Goal: Task Accomplishment & Management: Manage account settings

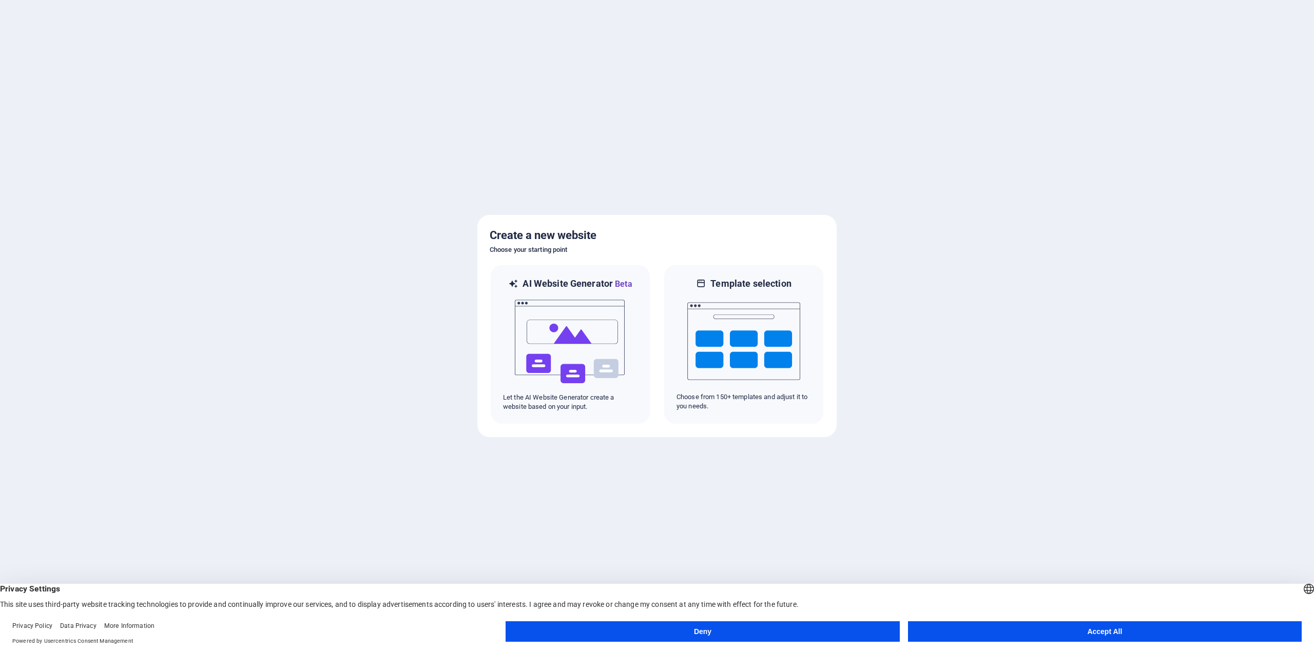
click at [1000, 626] on button "Accept All" at bounding box center [1105, 631] width 394 height 21
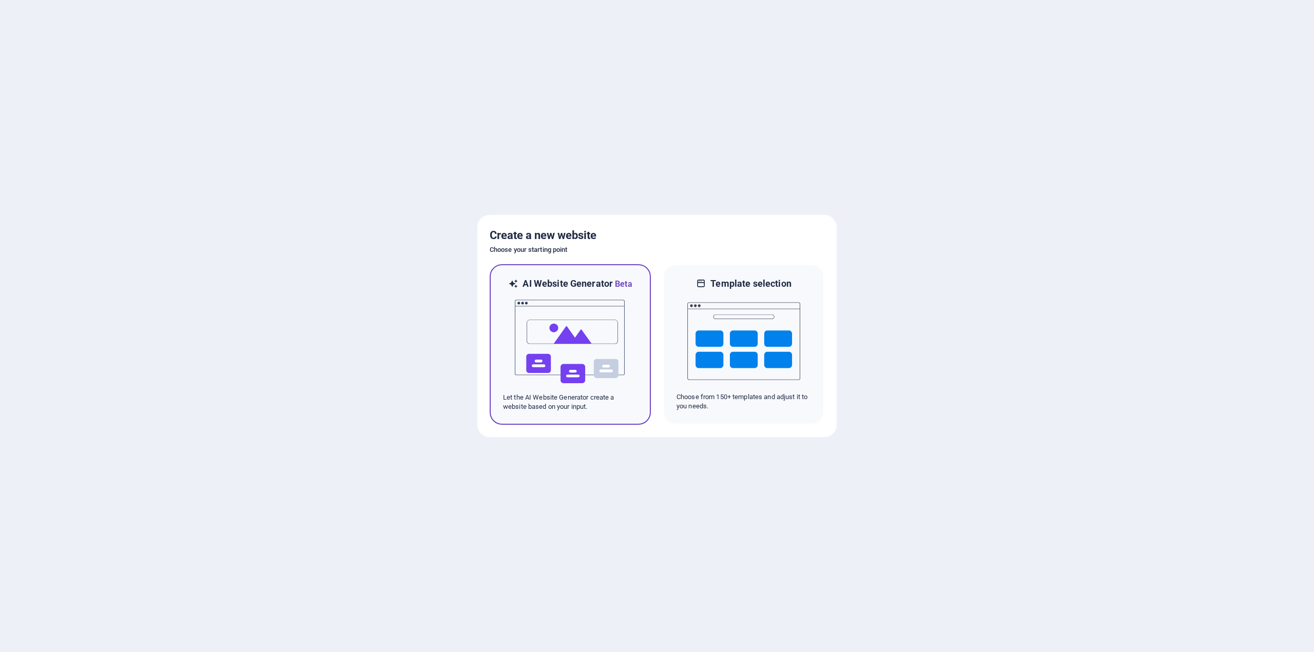
click at [577, 344] on img at bounding box center [570, 341] width 113 height 103
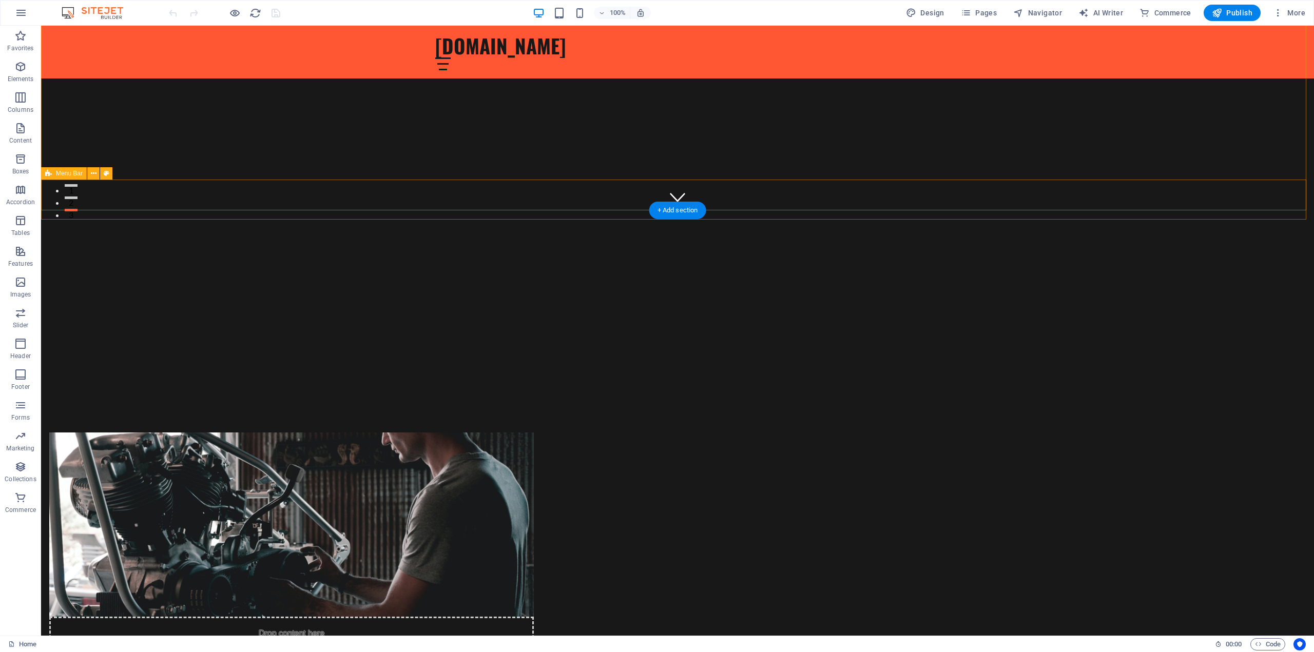
scroll to position [271, 0]
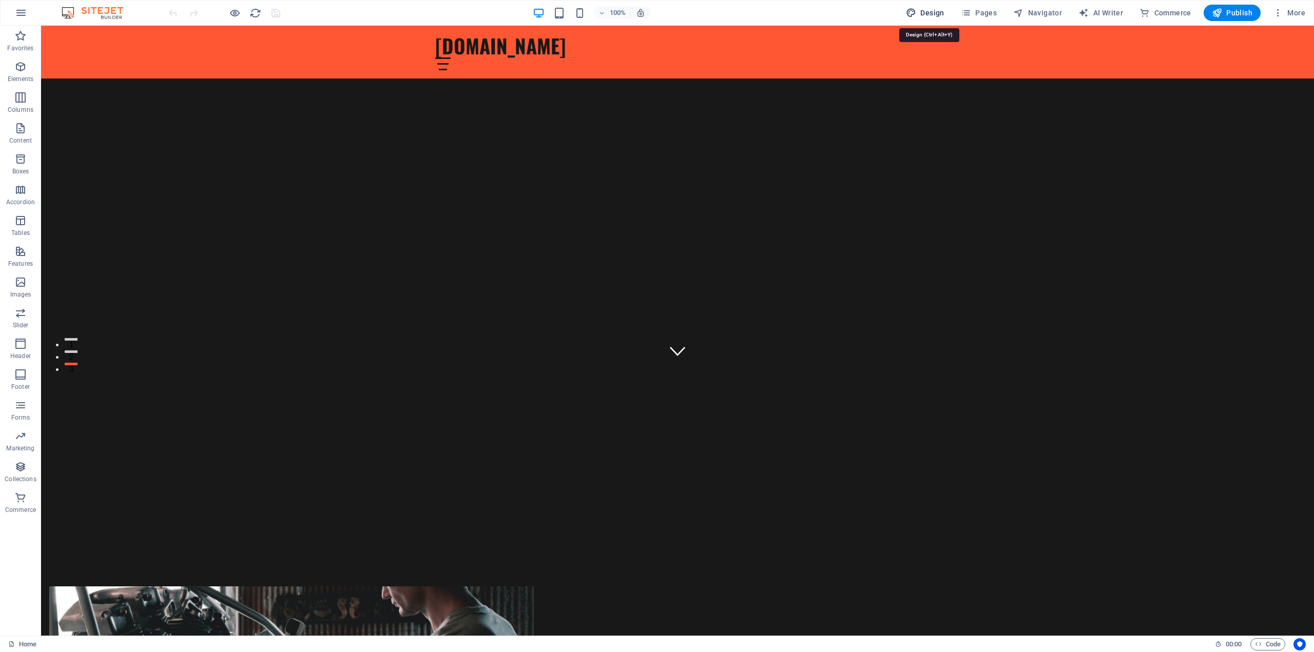
click at [929, 12] on span "Design" at bounding box center [925, 13] width 38 height 10
select select "px"
select select "200"
select select "px"
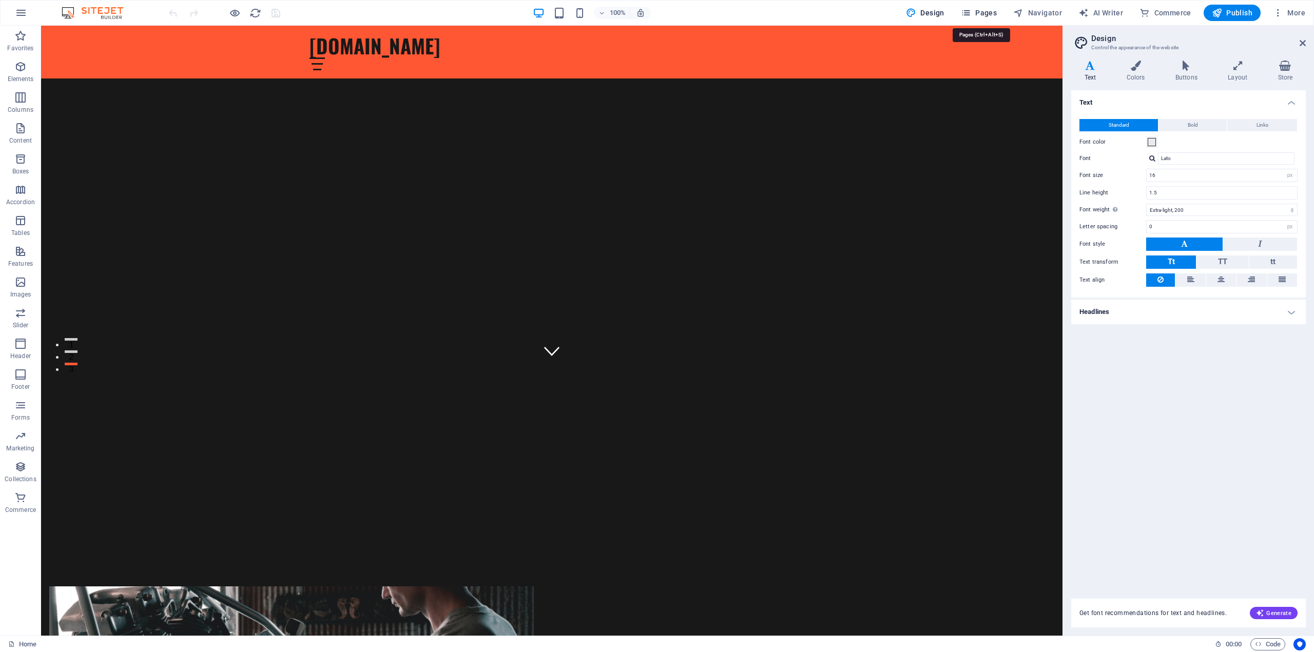
click at [979, 9] on span "Pages" at bounding box center [979, 13] width 36 height 10
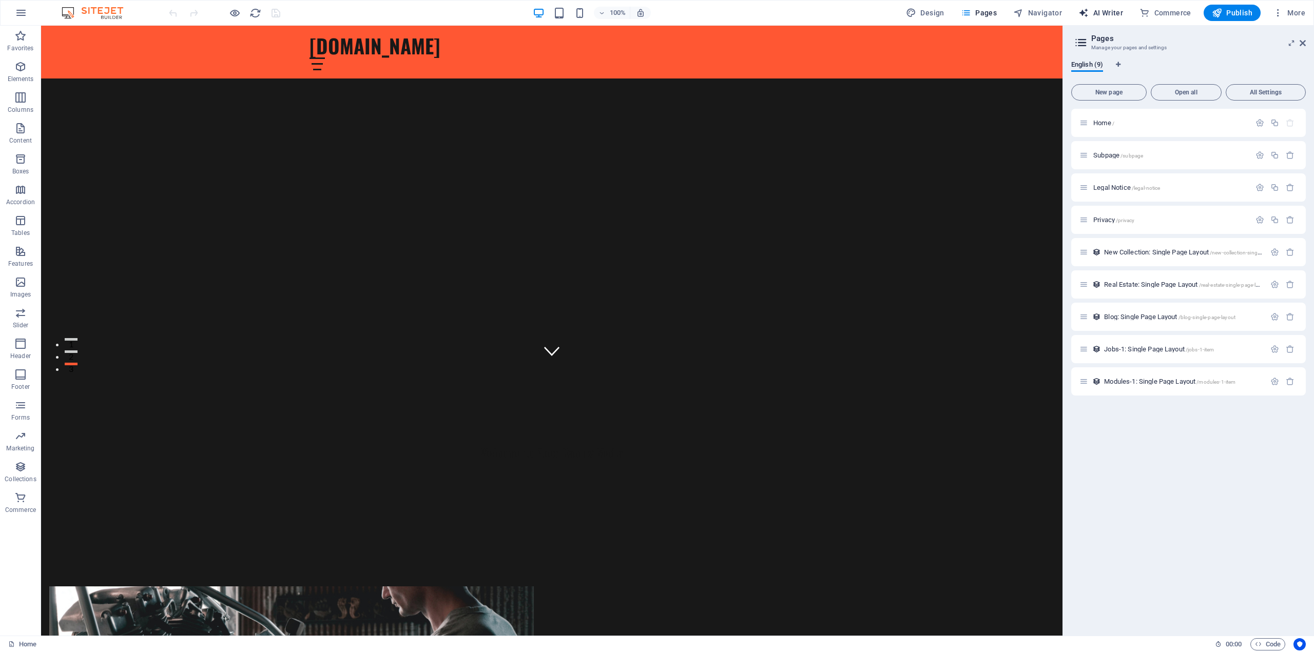
click at [1091, 6] on button "AI Writer" at bounding box center [1100, 13] width 53 height 16
select select "English"
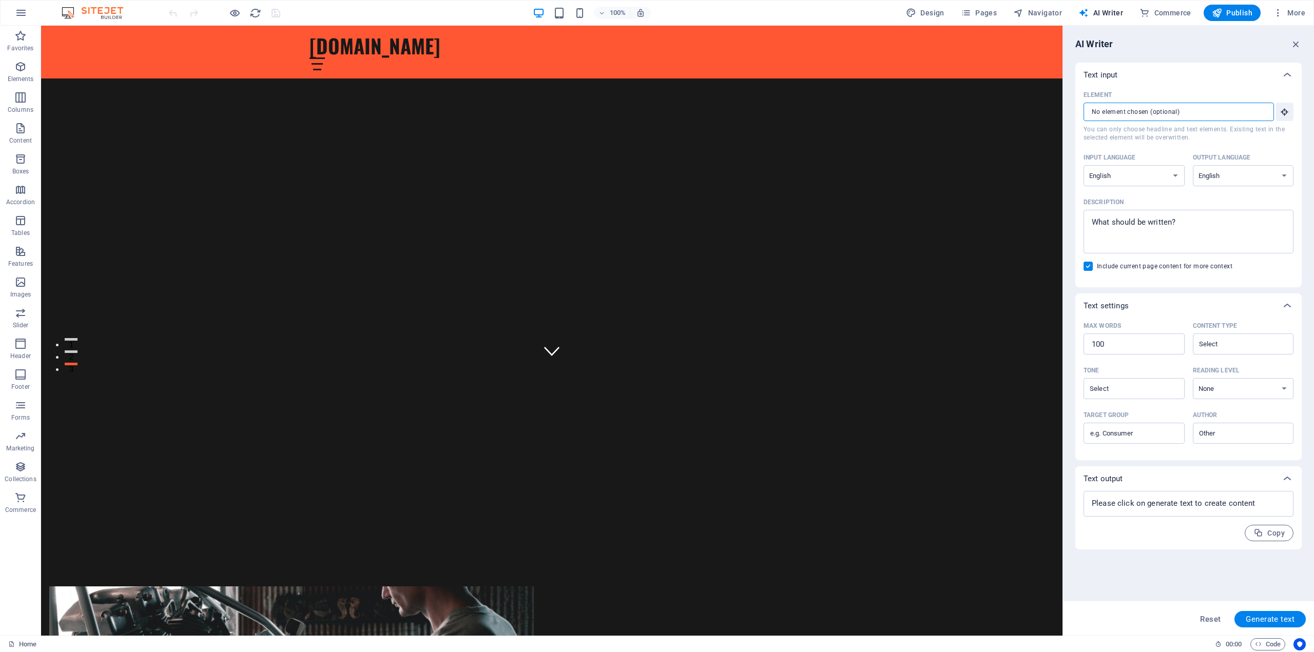
click at [1248, 112] on input "Element ​ You can only choose headline and text elements. Existing text in the …" at bounding box center [1174, 112] width 183 height 18
click at [1298, 10] on span "More" at bounding box center [1289, 13] width 32 height 10
click at [736, 8] on div at bounding box center [657, 326] width 1314 height 652
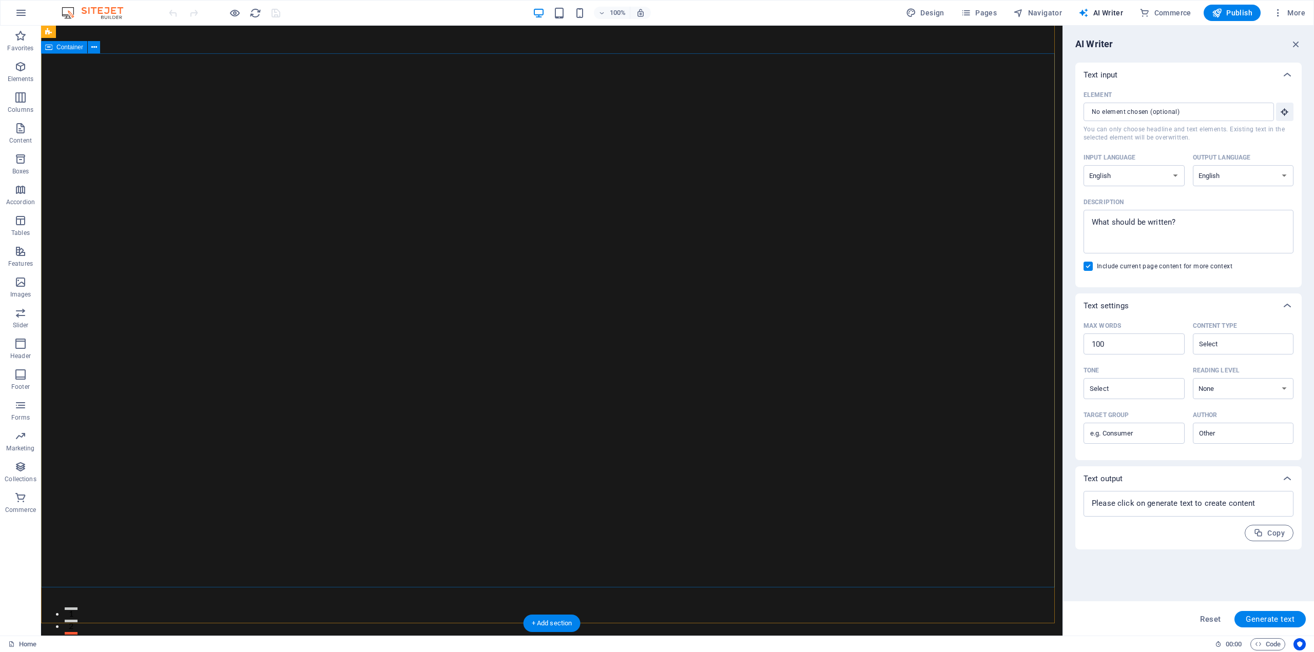
scroll to position [0, 0]
click at [1240, 8] on span "Publish" at bounding box center [1232, 13] width 41 height 10
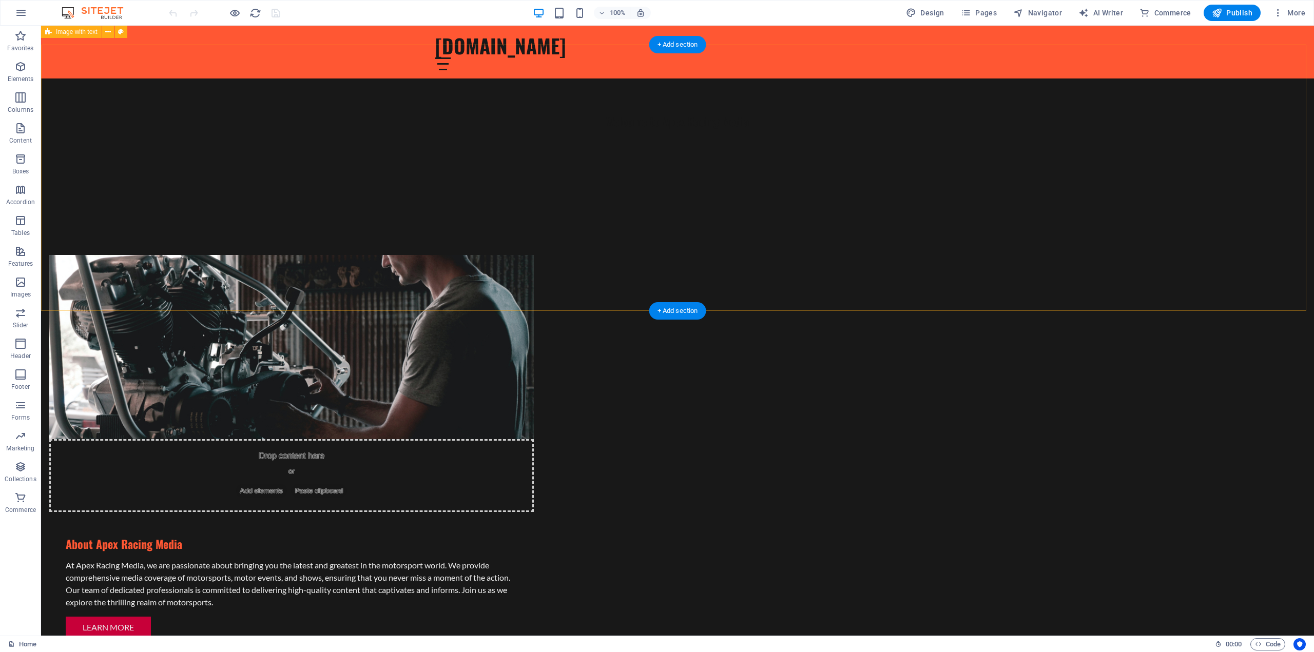
scroll to position [579, 0]
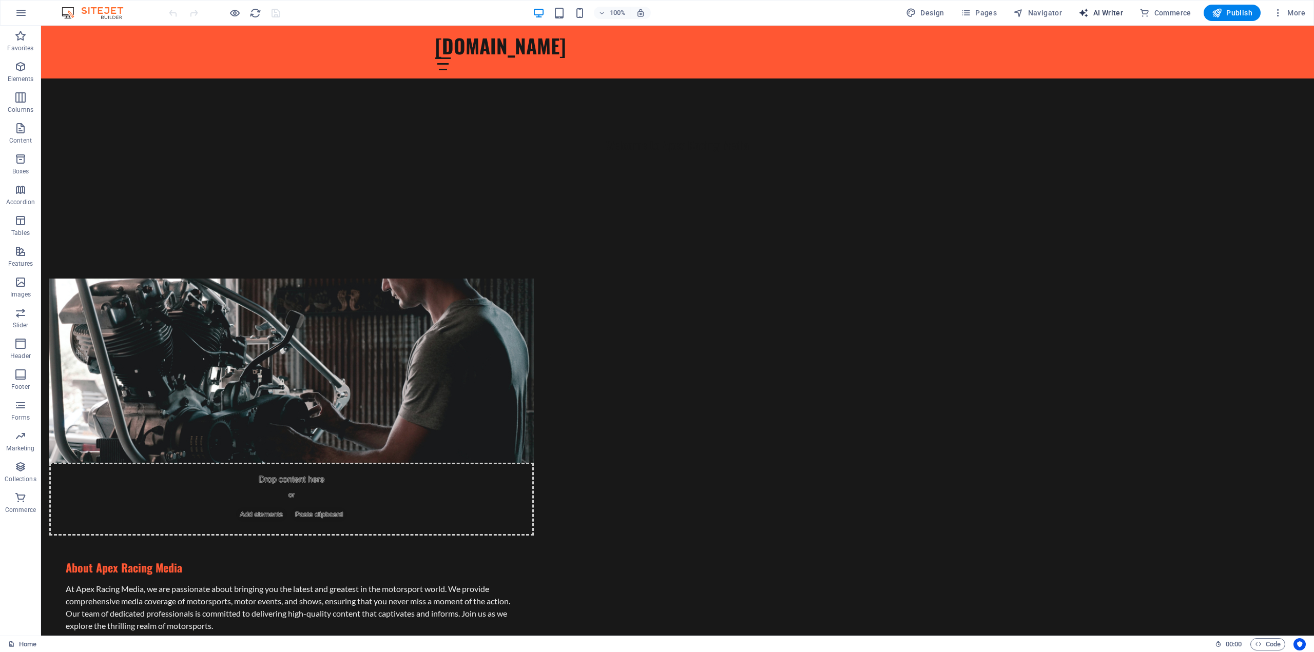
click at [1104, 11] on span "AI Writer" at bounding box center [1100, 13] width 45 height 10
select select "English"
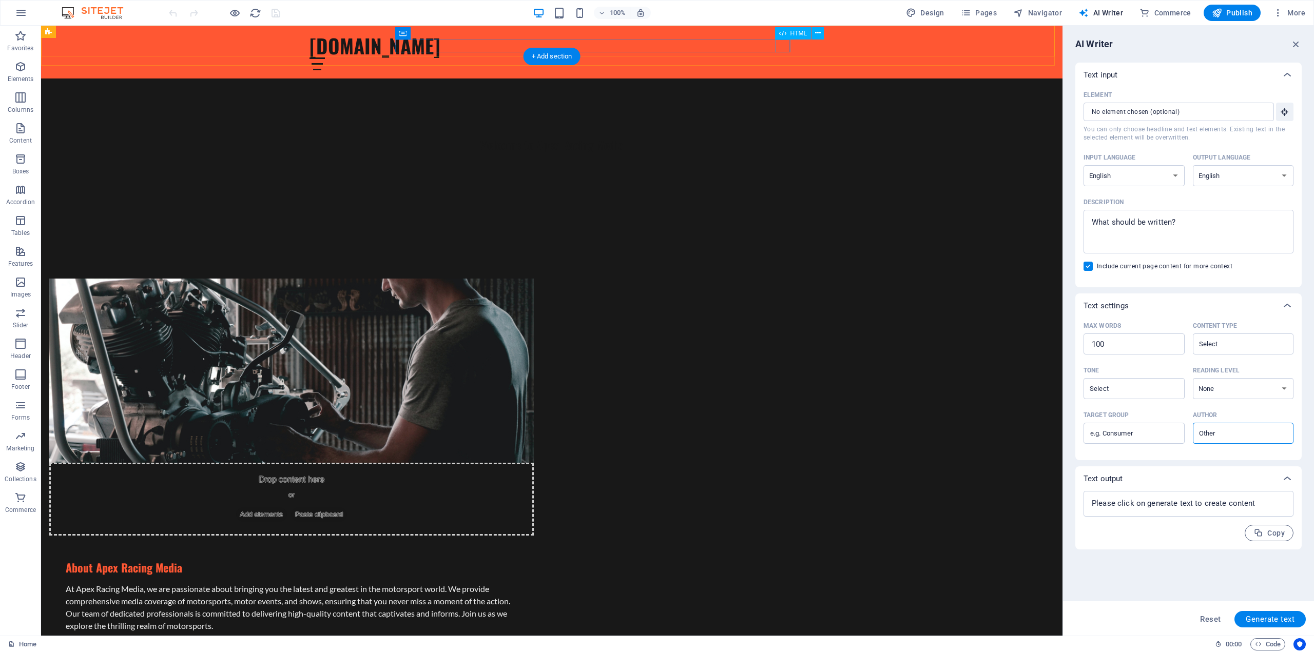
click at [784, 57] on div at bounding box center [551, 63] width 484 height 13
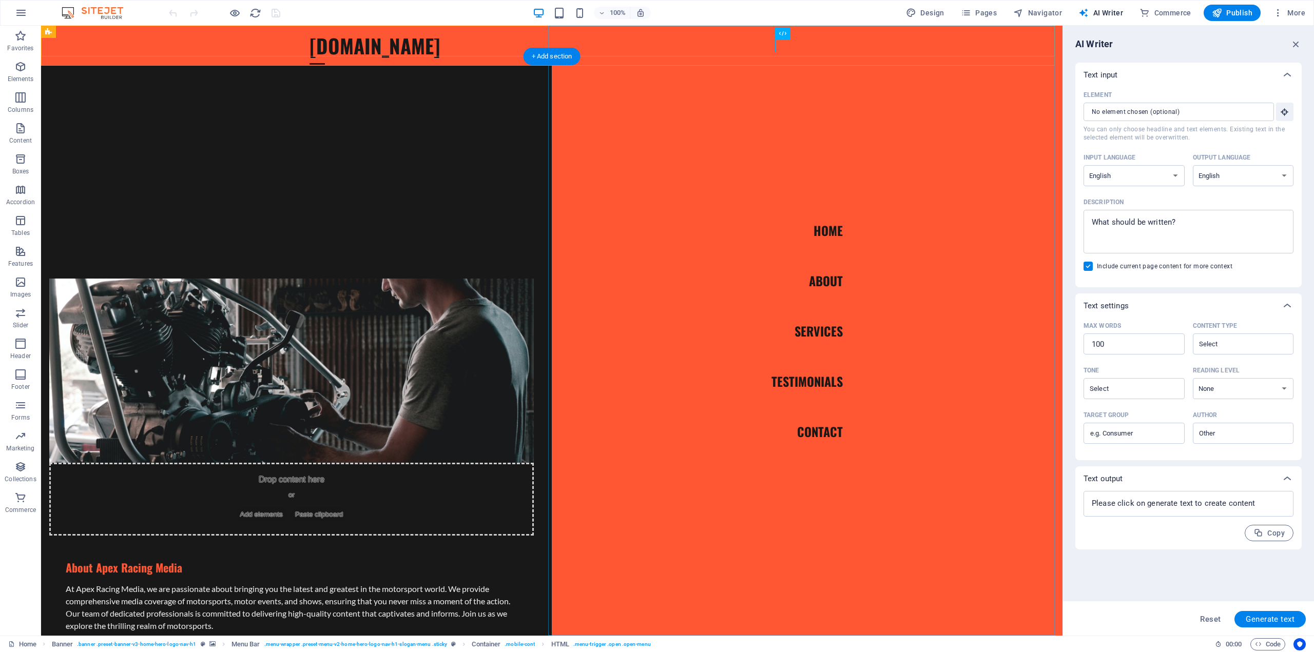
click at [816, 336] on nav "Home About Services Testimonials Contact" at bounding box center [807, 331] width 511 height 610
click at [816, 318] on nav "Home About Services Testimonials Contact" at bounding box center [807, 331] width 511 height 610
click at [824, 223] on nav "Home About Services Testimonials Contact" at bounding box center [807, 331] width 511 height 610
click at [1175, 43] on div "AI Writer" at bounding box center [1188, 44] width 226 height 12
click at [1228, 11] on span "Publish" at bounding box center [1232, 13] width 41 height 10
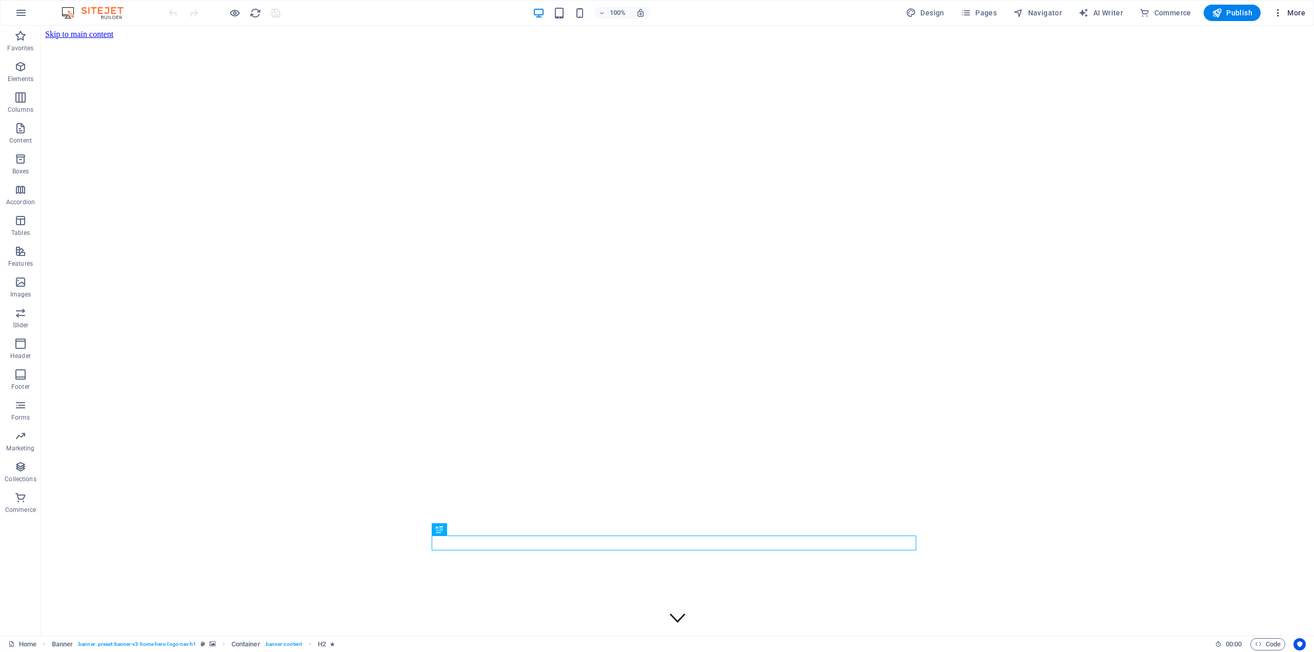
click at [1294, 10] on span "More" at bounding box center [1289, 13] width 32 height 10
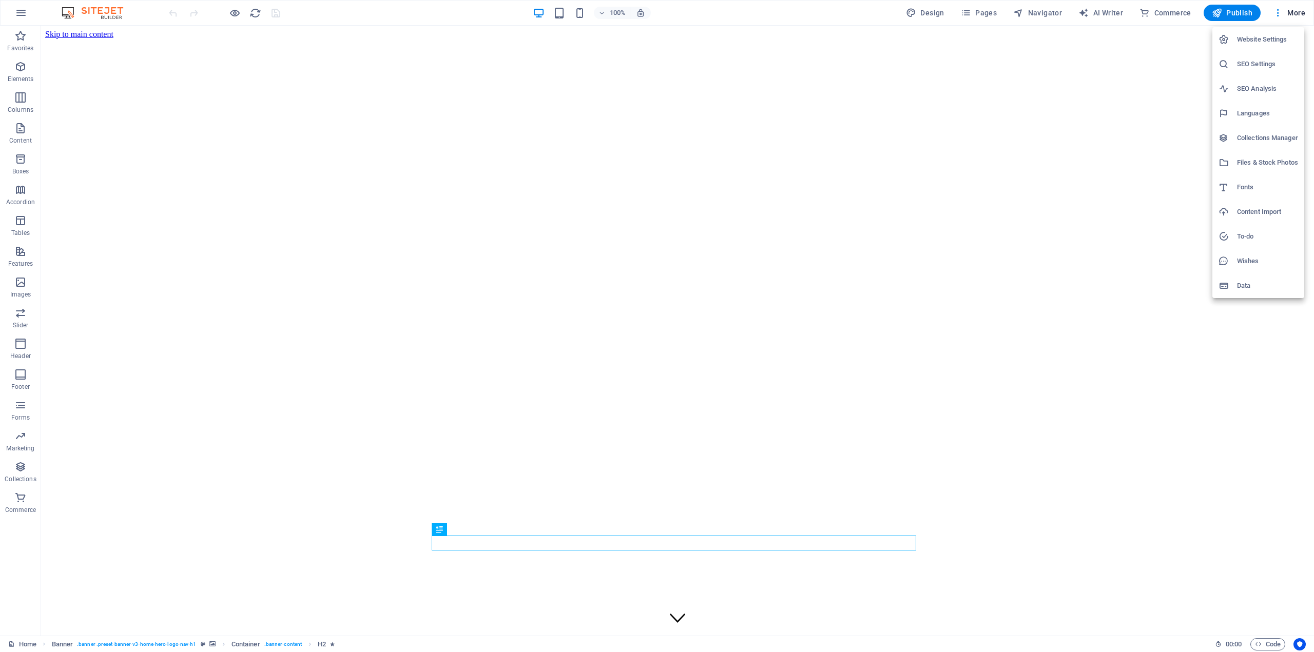
click at [1236, 10] on div at bounding box center [657, 326] width 1314 height 652
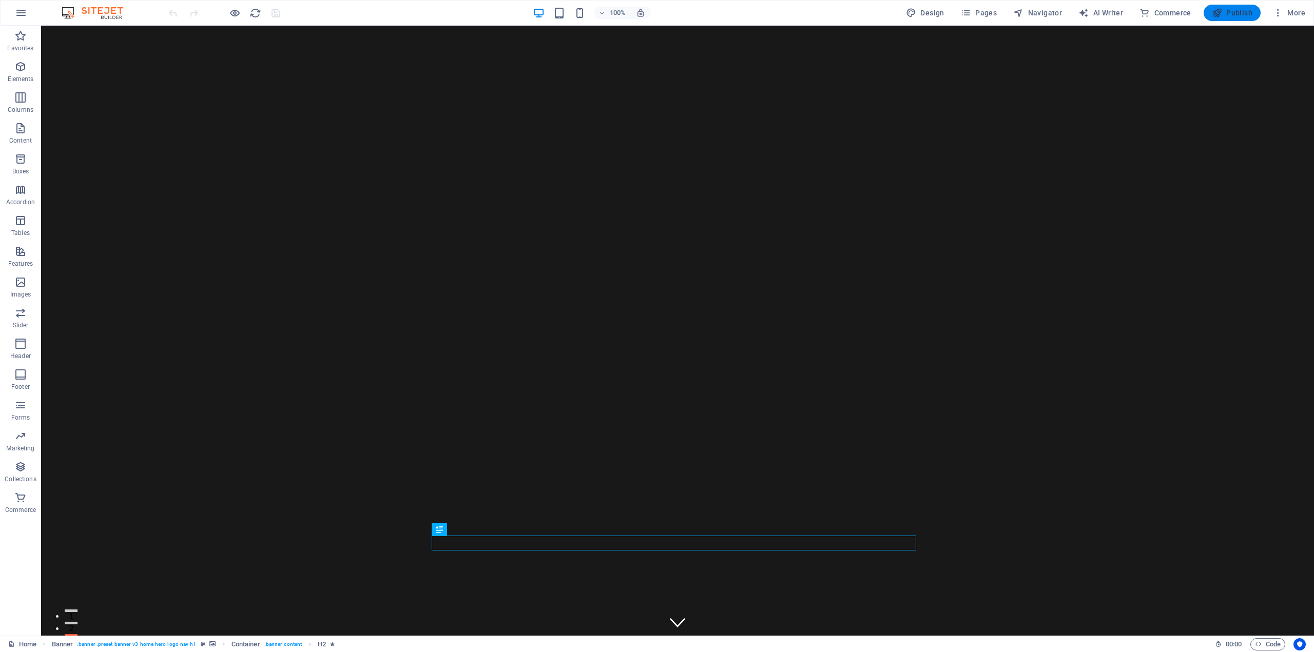
click at [1226, 9] on span "Publish" at bounding box center [1232, 13] width 41 height 10
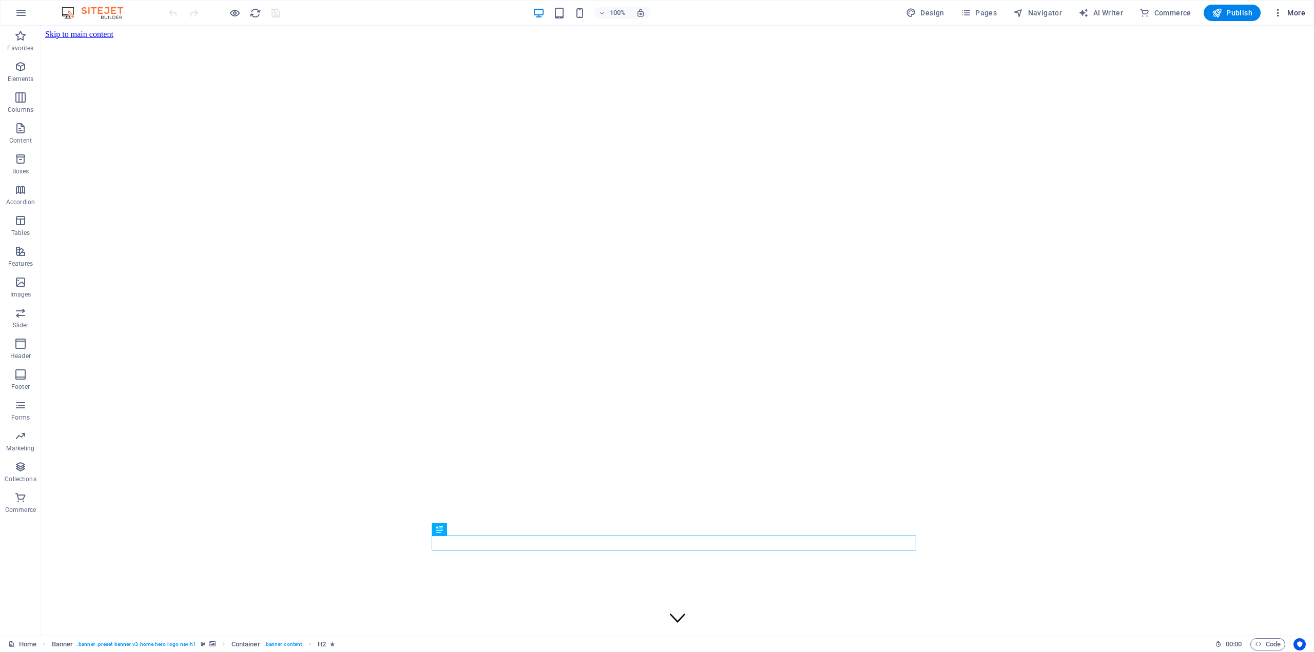
click at [1300, 14] on span "More" at bounding box center [1289, 13] width 32 height 10
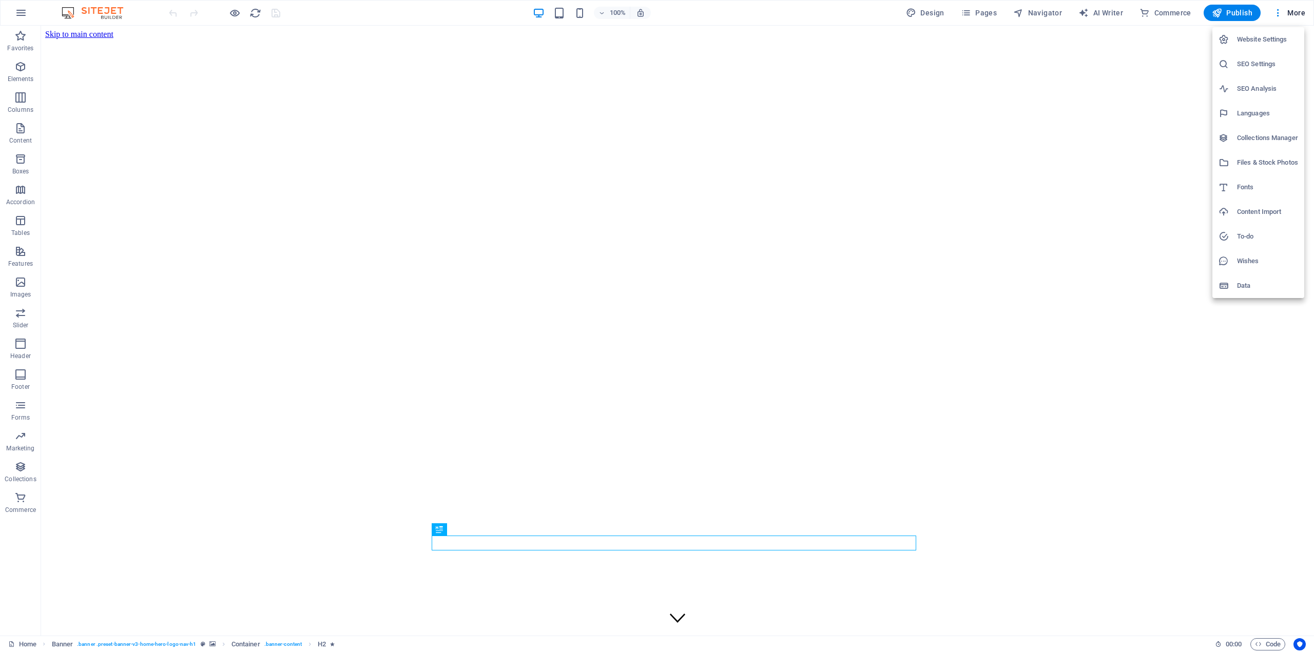
click at [1270, 38] on h6 "Website Settings" at bounding box center [1267, 39] width 61 height 12
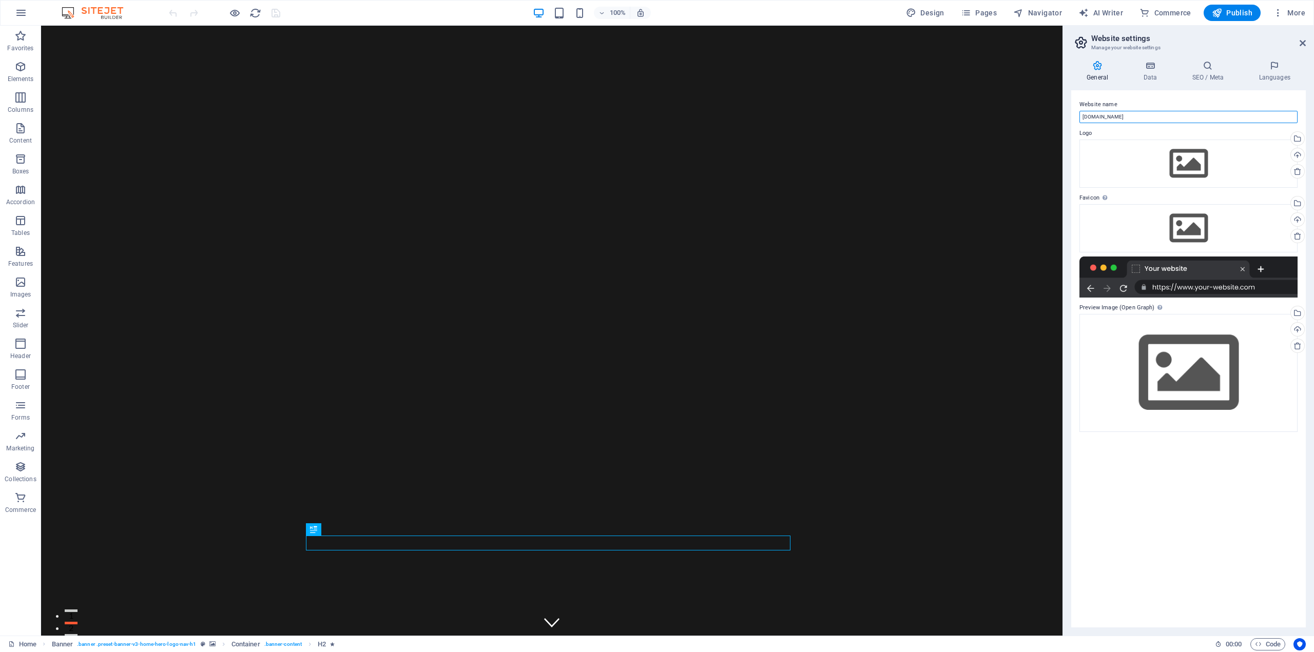
click at [1130, 115] on input "[DOMAIN_NAME]" at bounding box center [1188, 117] width 218 height 12
type input "apex1.co.za/test"
click at [1178, 514] on div "Website name apex1.co.za/test Logo Drag files here, click to choose files or se…" at bounding box center [1188, 358] width 235 height 537
click at [1247, 12] on span "Publish" at bounding box center [1232, 13] width 41 height 10
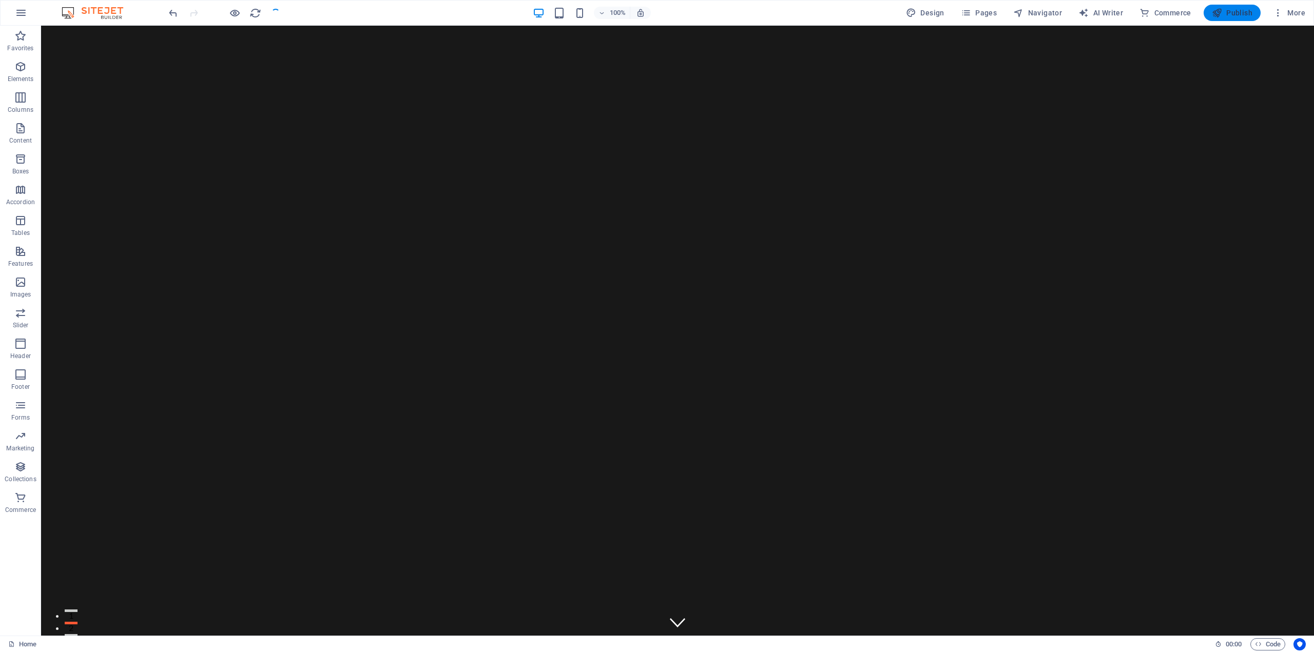
click at [1248, 12] on span "Publish" at bounding box center [1232, 13] width 41 height 10
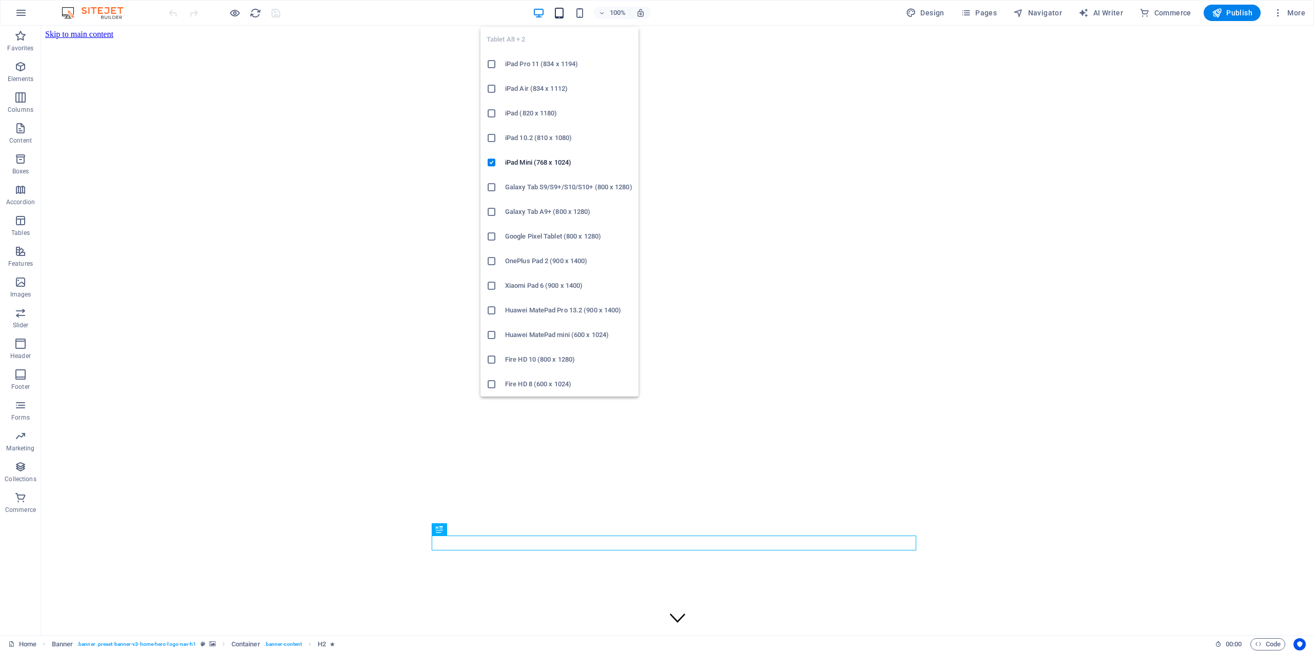
click at [562, 13] on icon "button" at bounding box center [559, 13] width 12 height 12
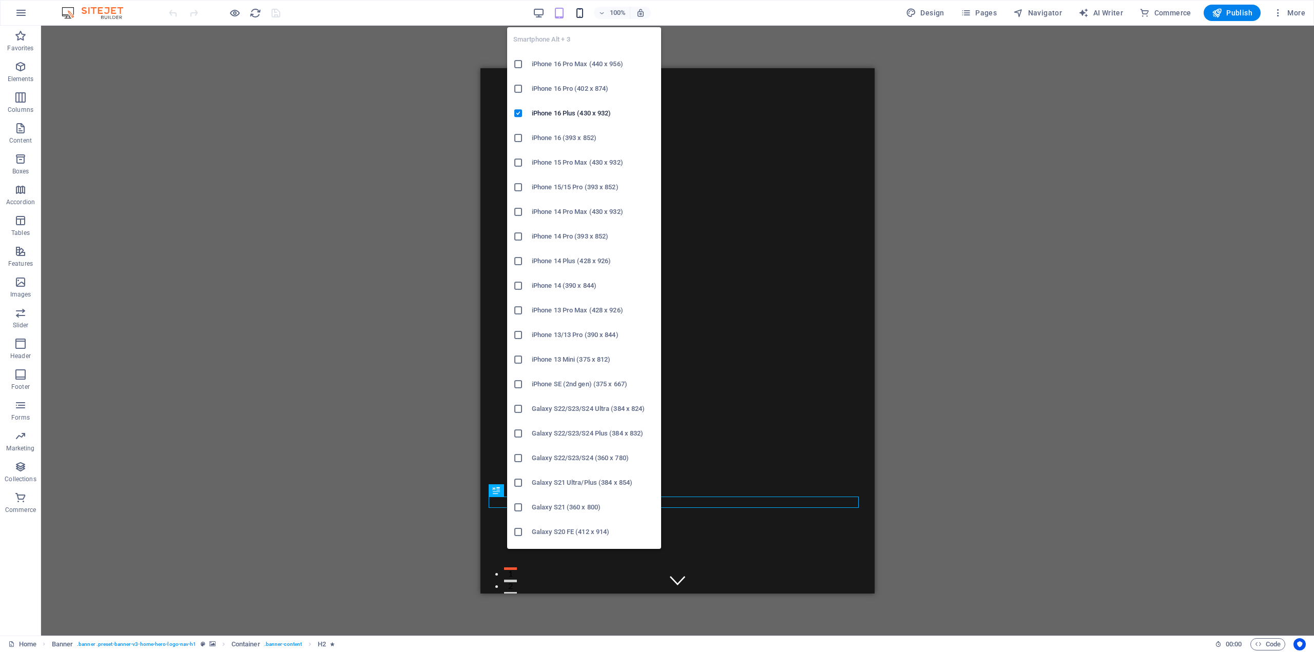
click at [585, 14] on icon "button" at bounding box center [580, 13] width 12 height 12
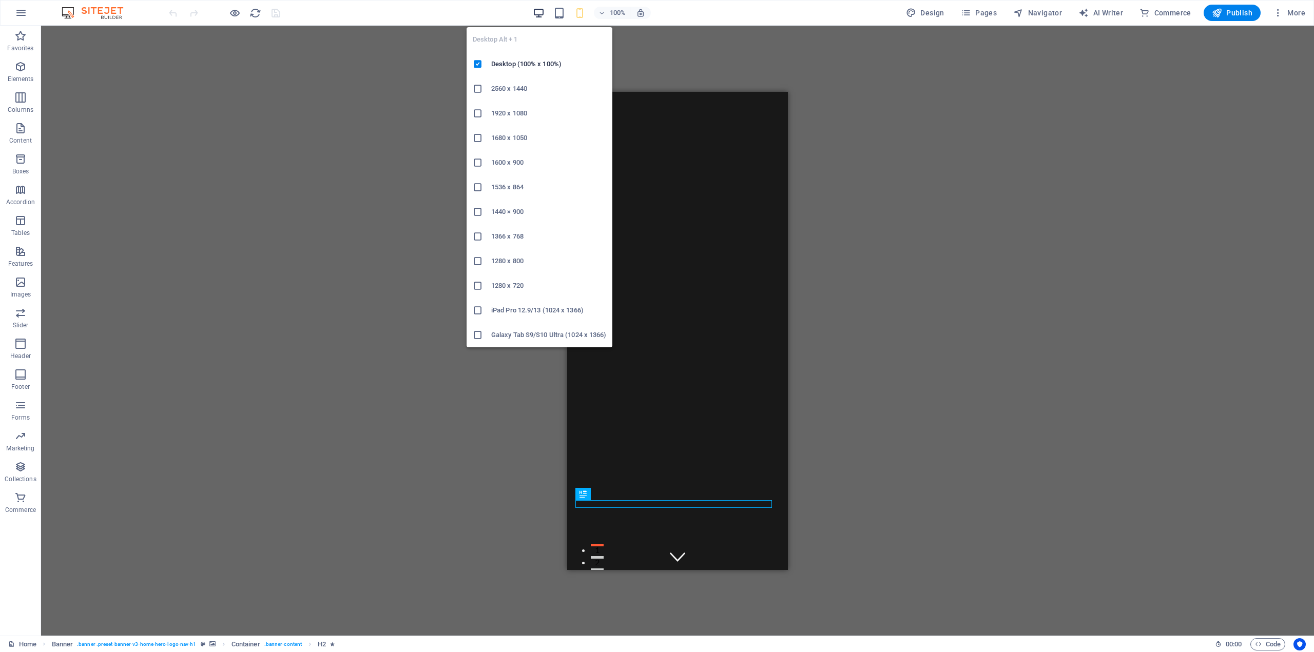
click at [540, 12] on icon "button" at bounding box center [539, 13] width 12 height 12
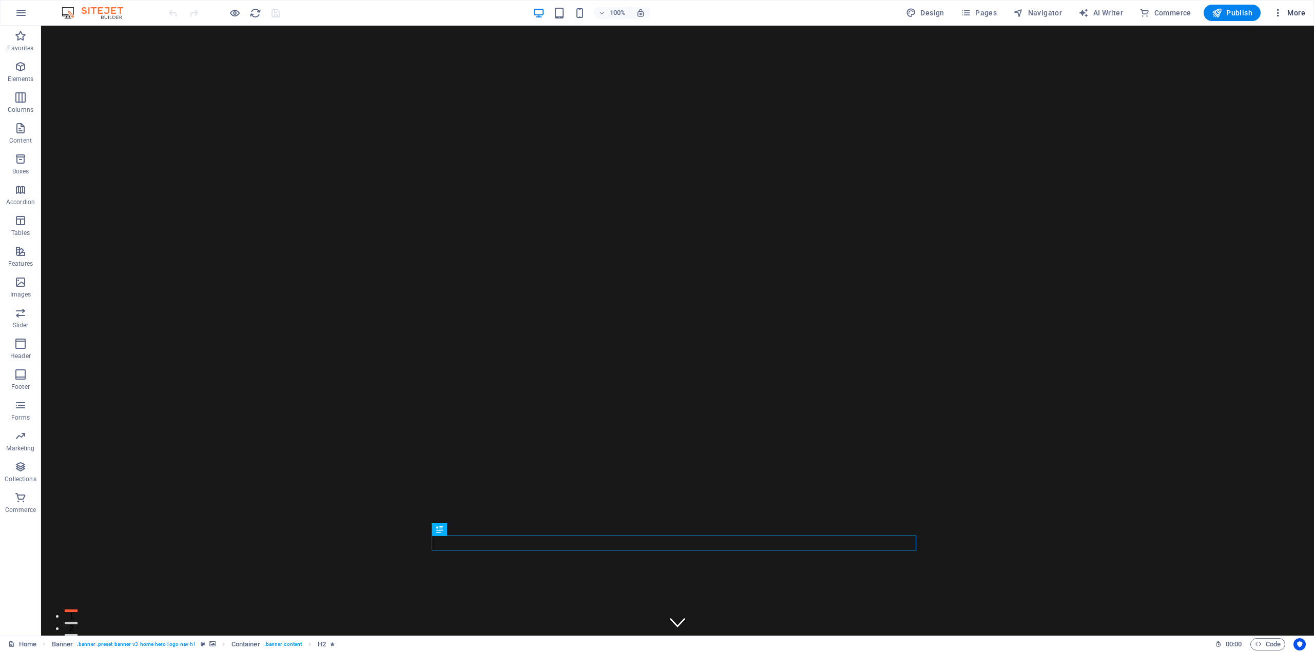
click at [1280, 12] on icon "button" at bounding box center [1278, 13] width 10 height 10
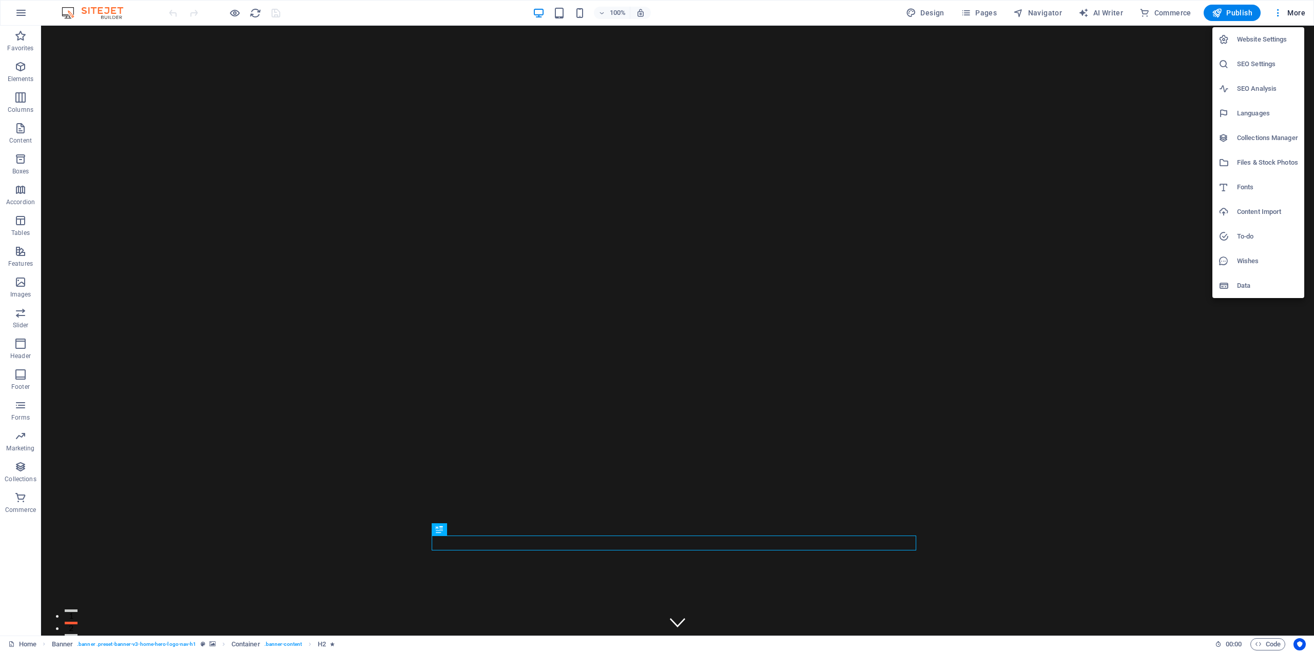
click at [1291, 12] on div at bounding box center [657, 326] width 1314 height 652
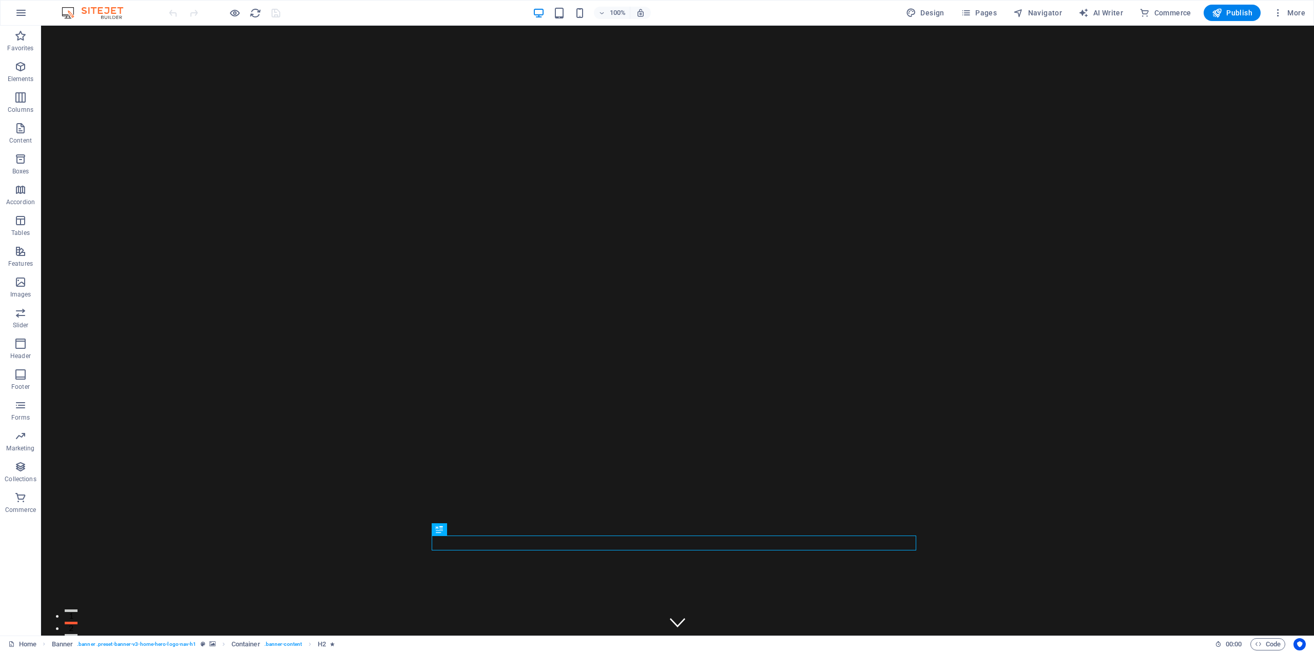
click at [1293, 12] on span "More" at bounding box center [1289, 13] width 32 height 10
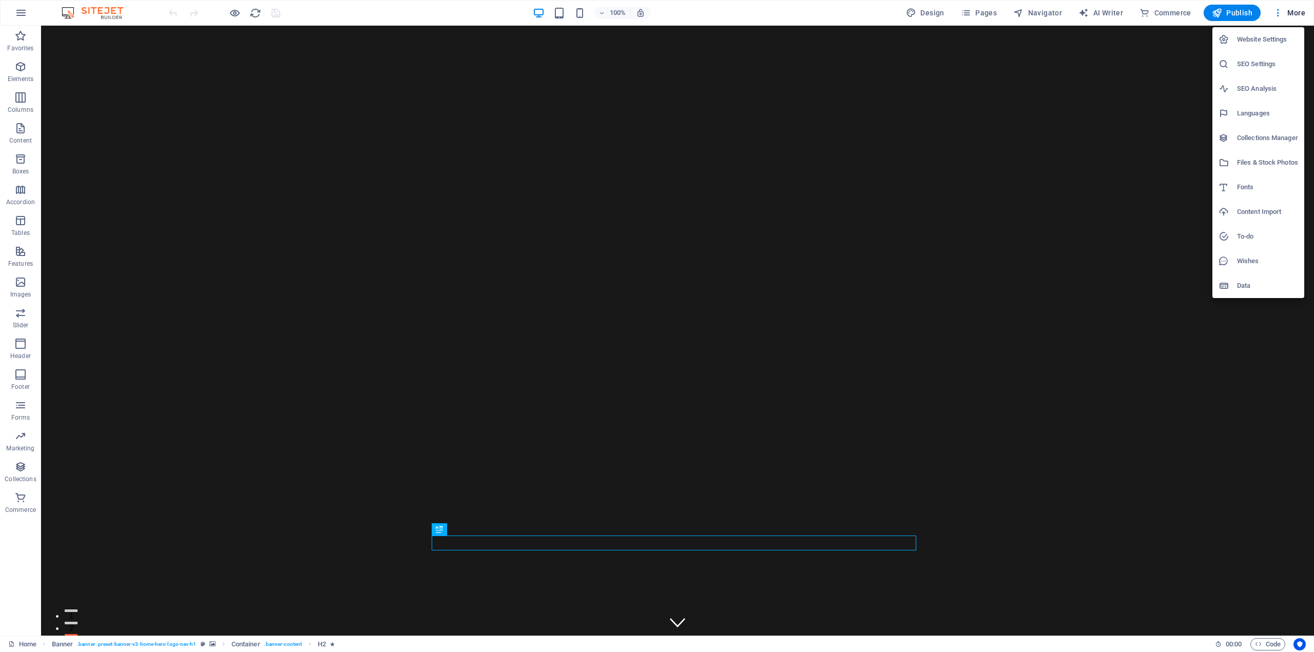
click at [386, 113] on div at bounding box center [657, 326] width 1314 height 652
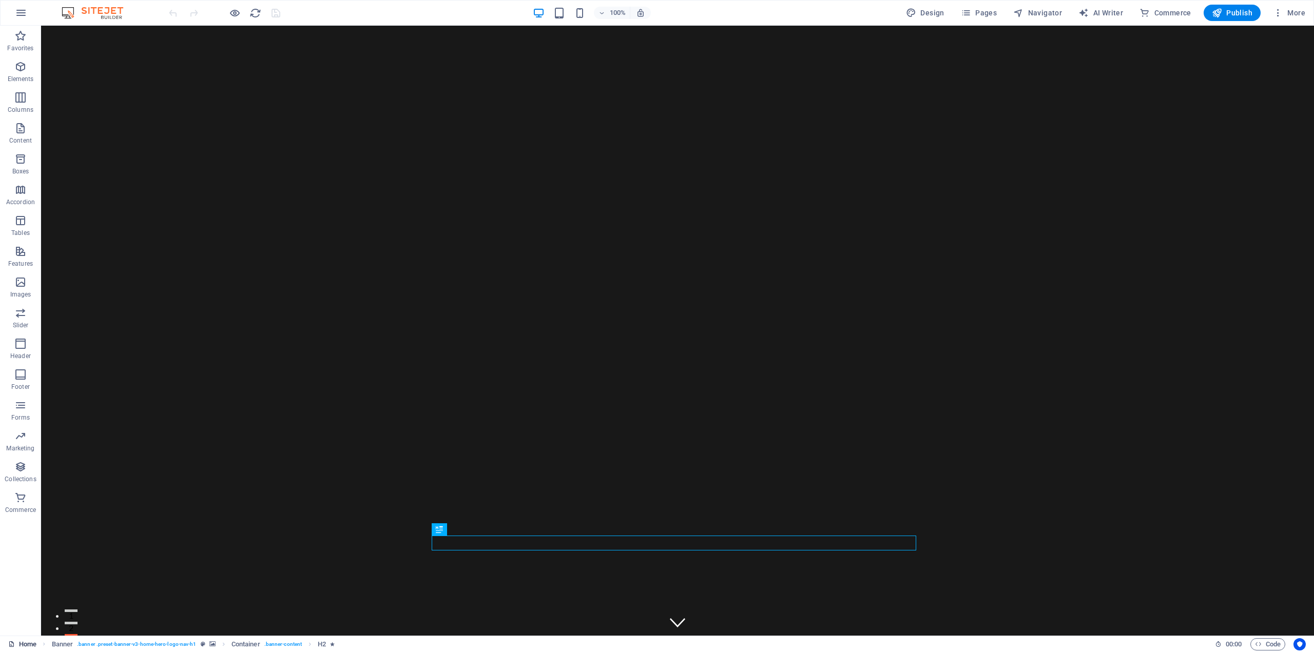
drag, startPoint x: 16, startPoint y: 617, endPoint x: 16, endPoint y: 639, distance: 21.6
drag, startPoint x: 16, startPoint y: 639, endPoint x: 17, endPoint y: 646, distance: 7.3
click at [17, 646] on link "Home" at bounding box center [22, 644] width 28 height 12
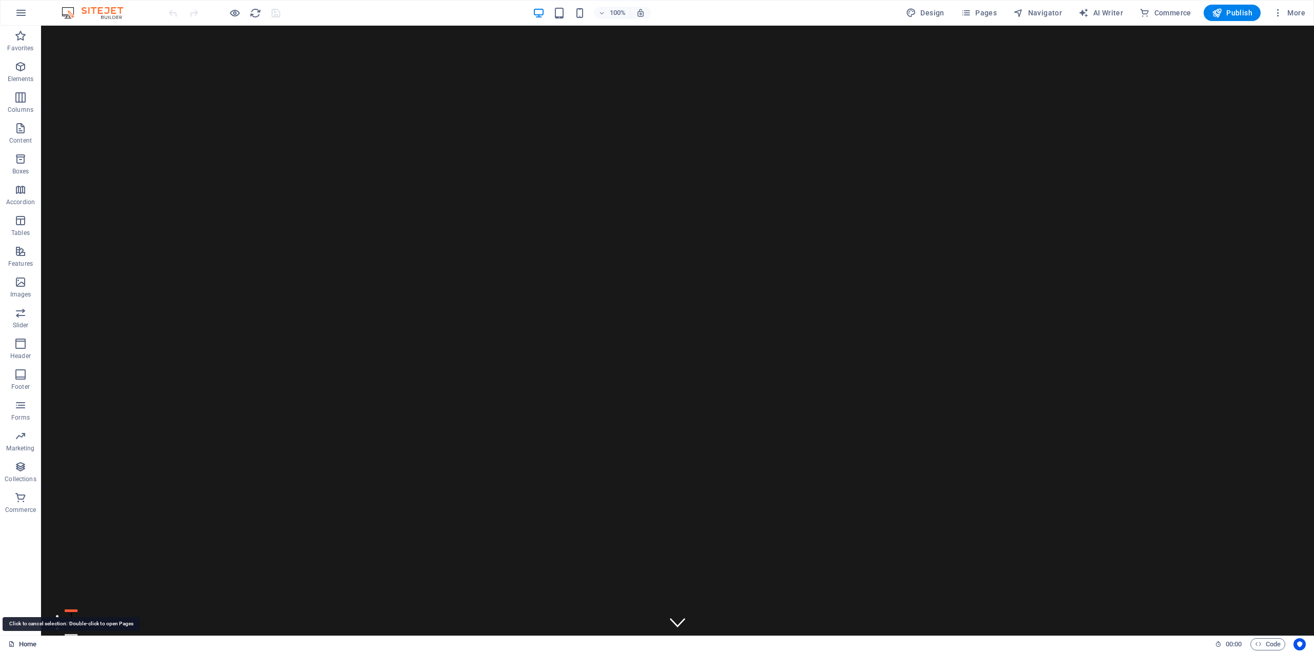
click at [25, 642] on link "Home" at bounding box center [22, 644] width 28 height 12
click at [24, 20] on button "button" at bounding box center [21, 13] width 25 height 25
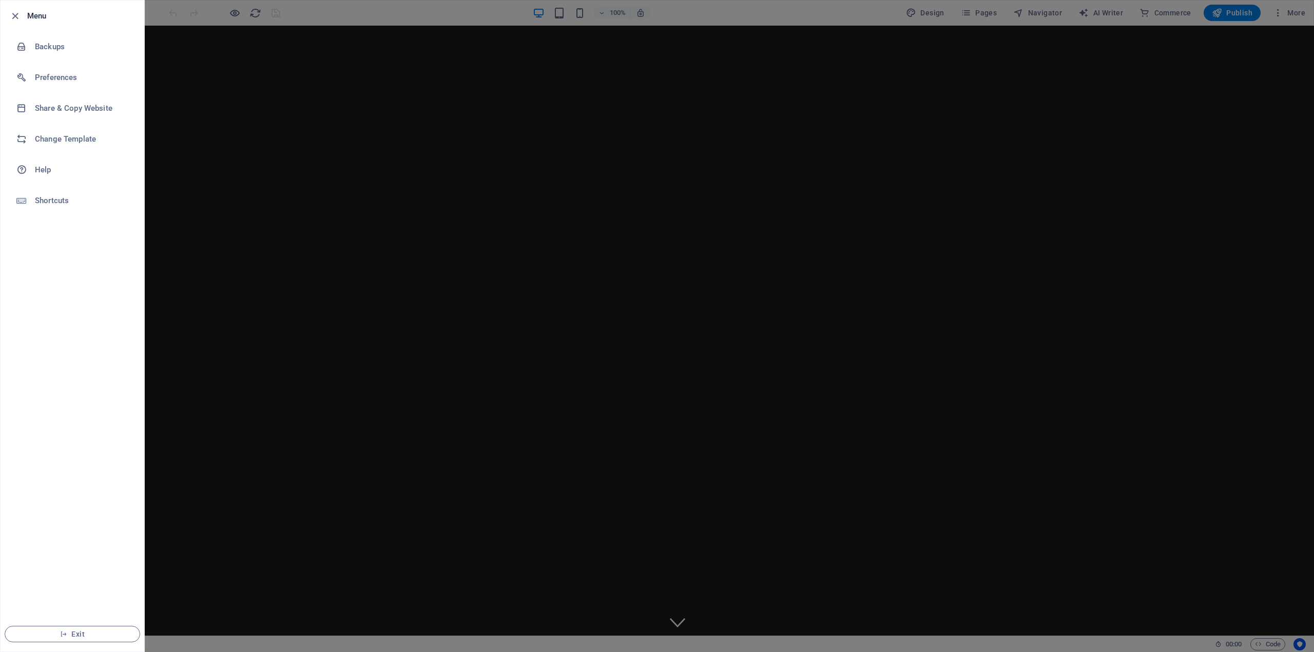
click at [234, 10] on div at bounding box center [657, 326] width 1314 height 652
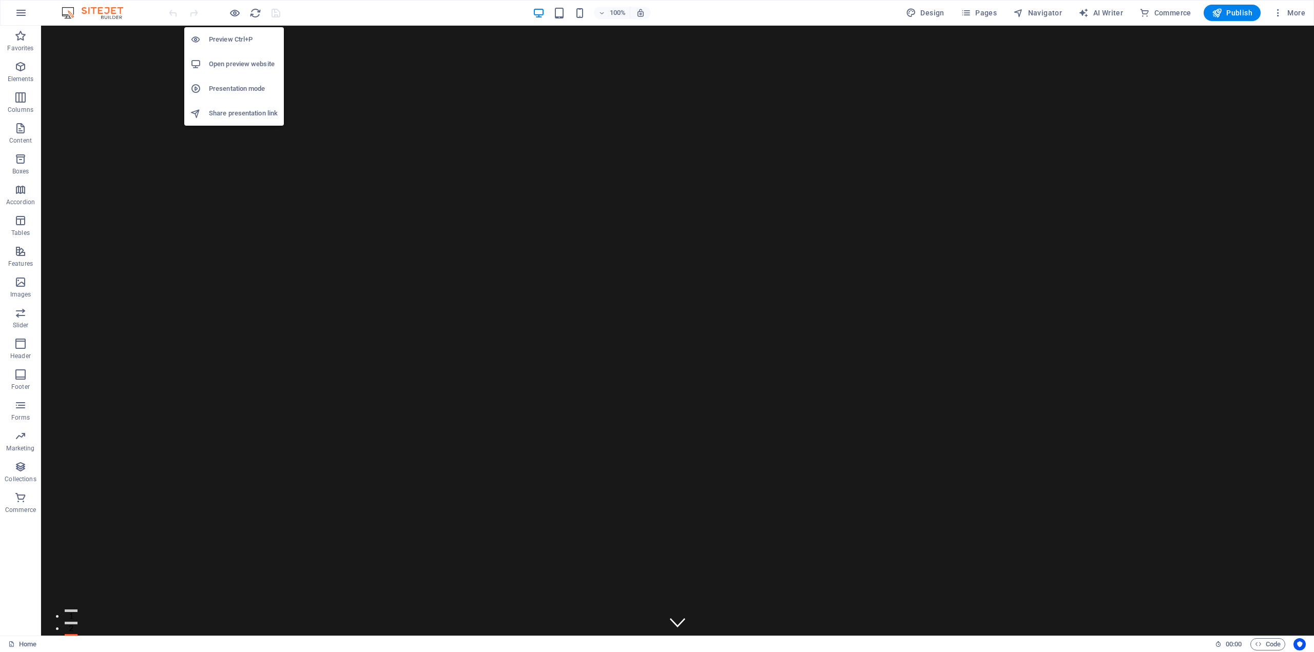
click at [230, 65] on h6 "Open preview website" at bounding box center [243, 64] width 69 height 12
